Goal: Check status

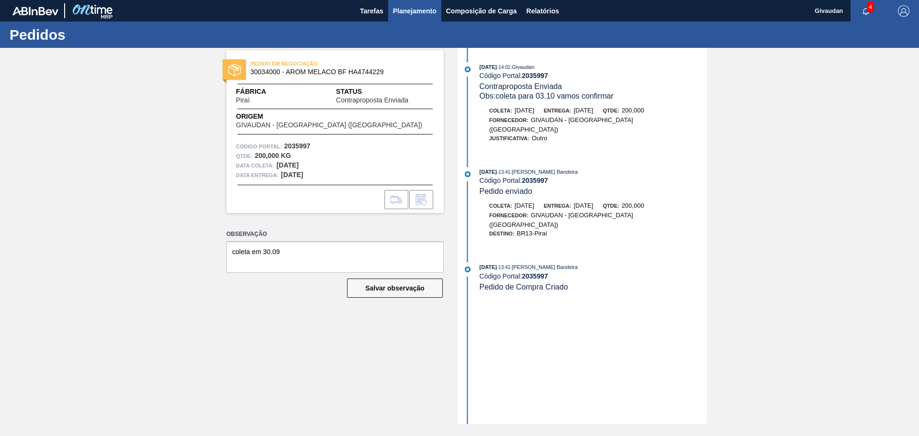
click at [403, 7] on span "Planejamento" at bounding box center [415, 10] width 44 height 11
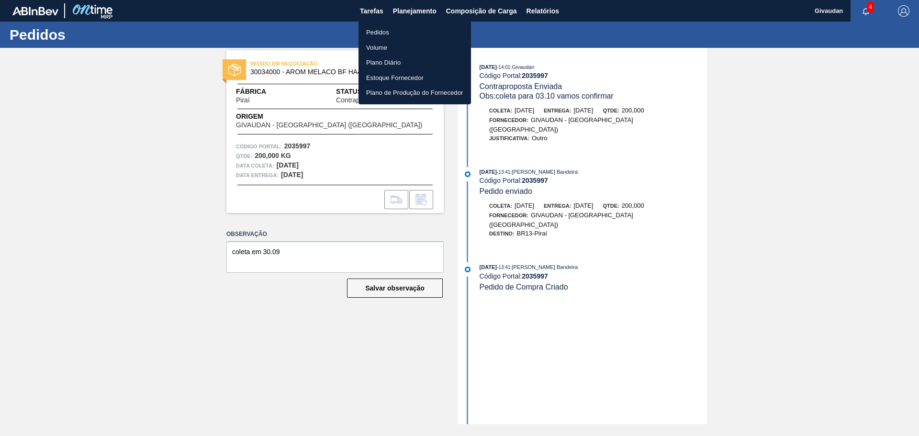
click at [395, 26] on li "Pedidos" at bounding box center [414, 32] width 112 height 15
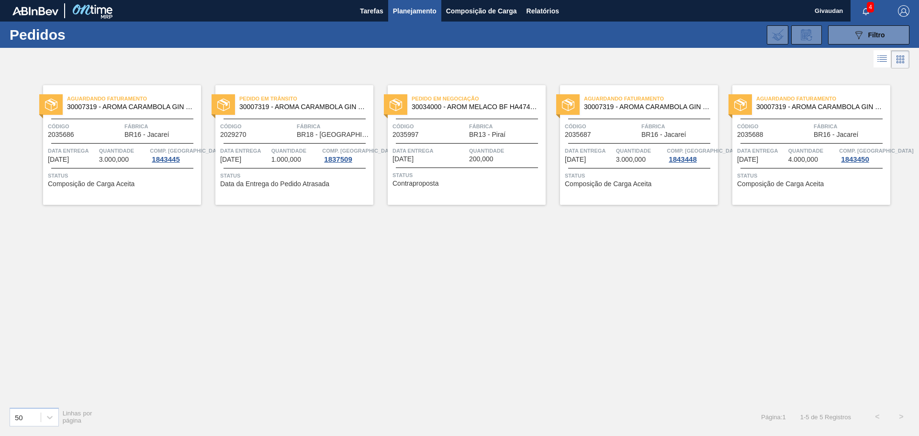
click at [429, 182] on span "Contraproposta" at bounding box center [415, 183] width 46 height 7
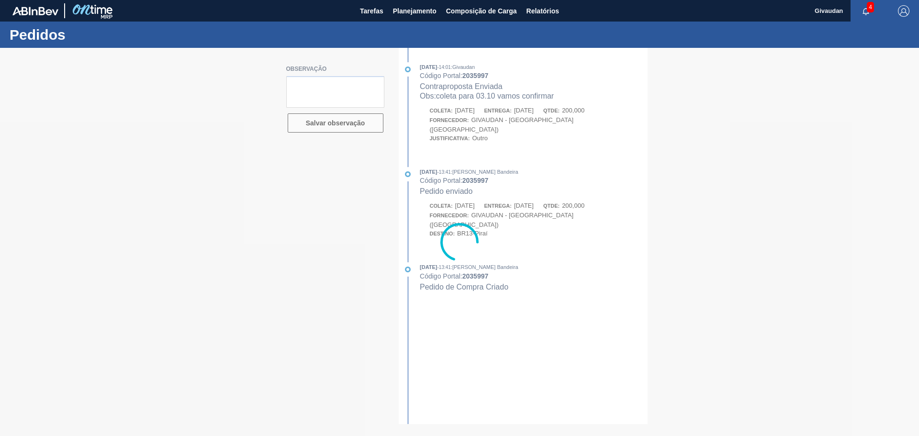
type textarea "coleta em 30.09"
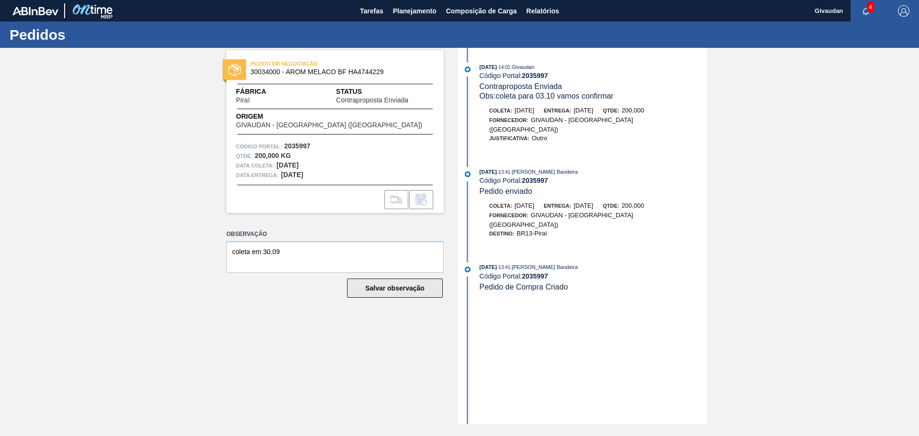
click at [400, 290] on button "Salvar observação" at bounding box center [395, 287] width 96 height 19
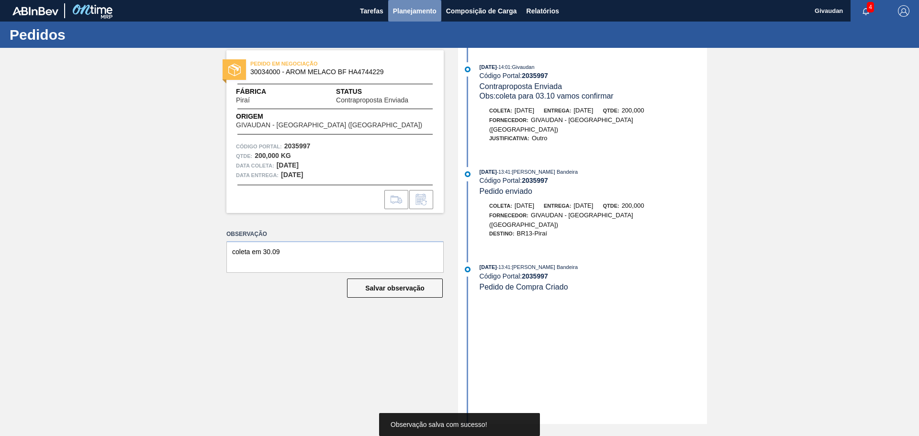
click at [399, 13] on span "Planejamento" at bounding box center [415, 10] width 44 height 11
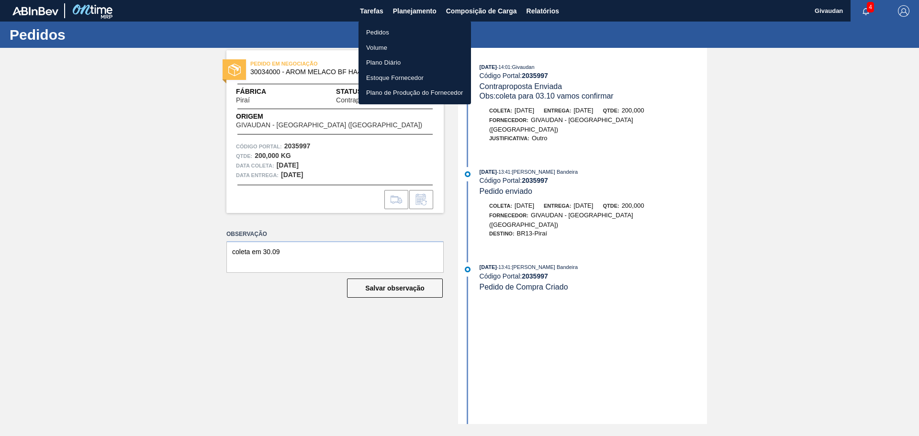
click at [388, 31] on li "Pedidos" at bounding box center [414, 32] width 112 height 15
